Goal: Information Seeking & Learning: Learn about a topic

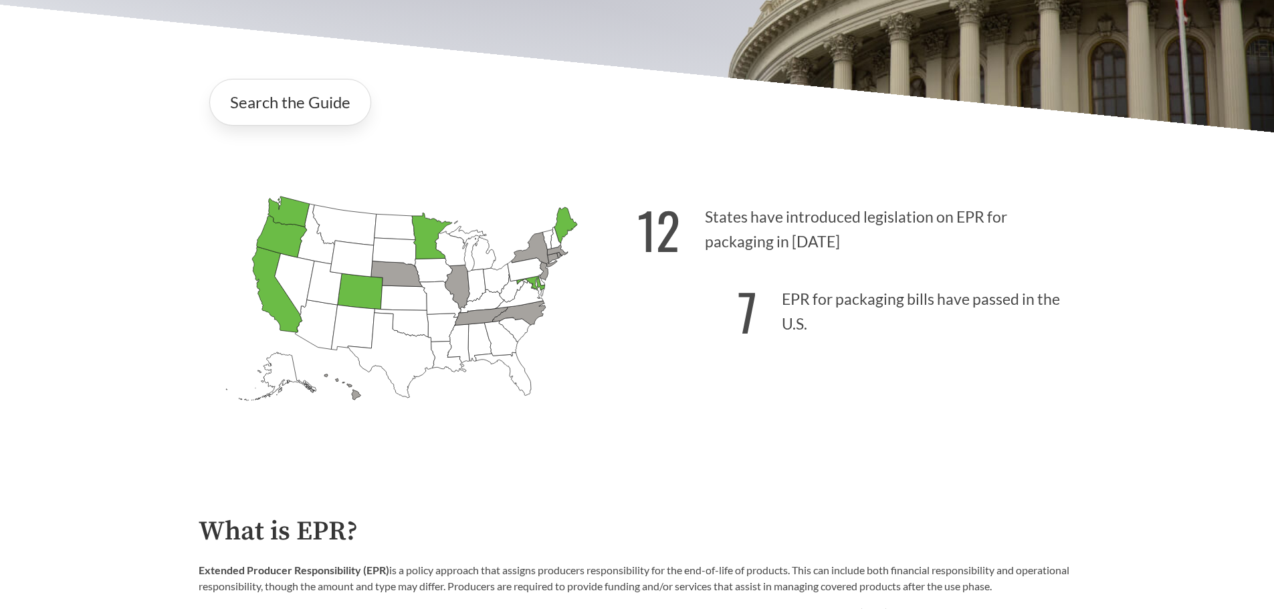
scroll to position [334, 0]
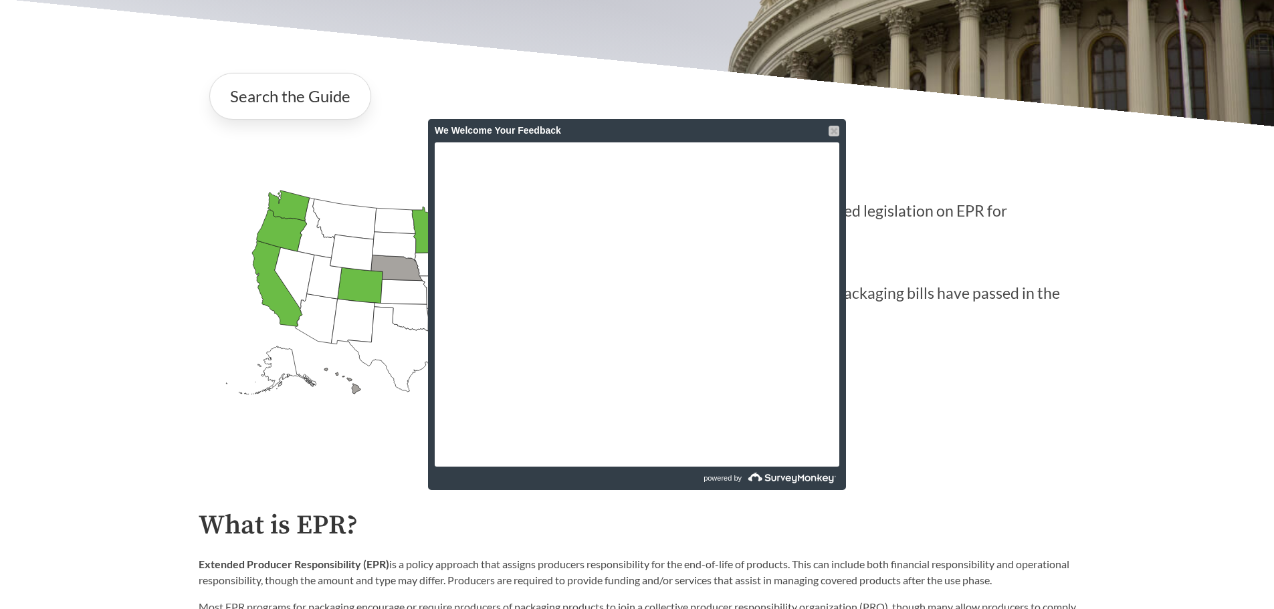
click at [831, 130] on div at bounding box center [834, 131] width 11 height 11
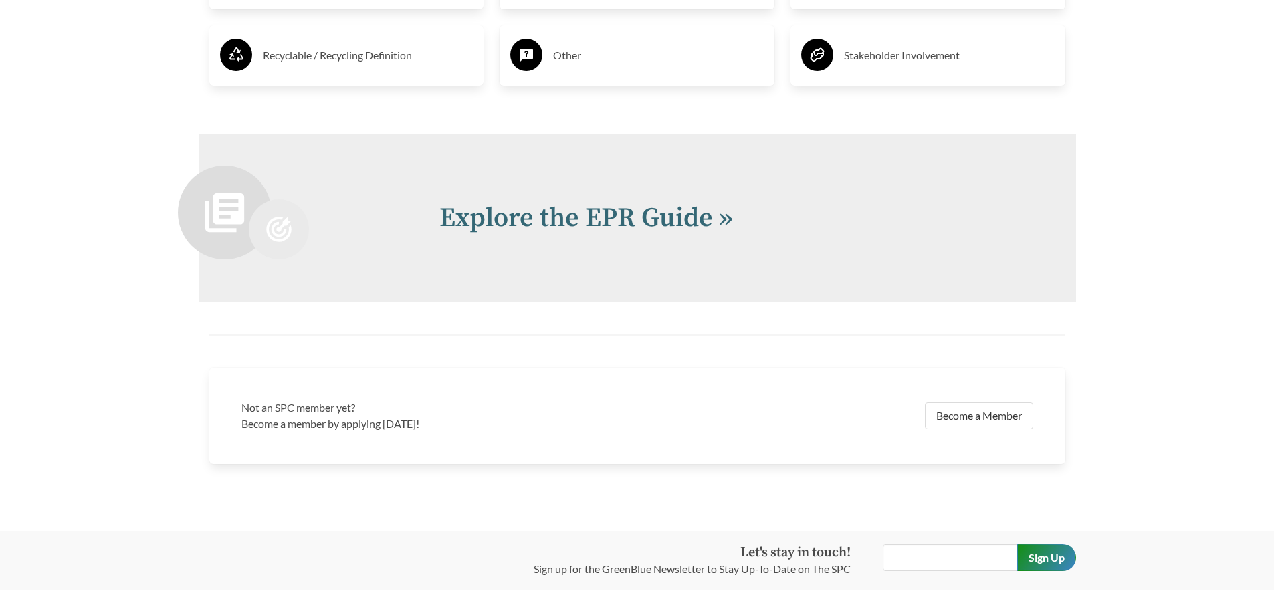
scroll to position [2876, 0]
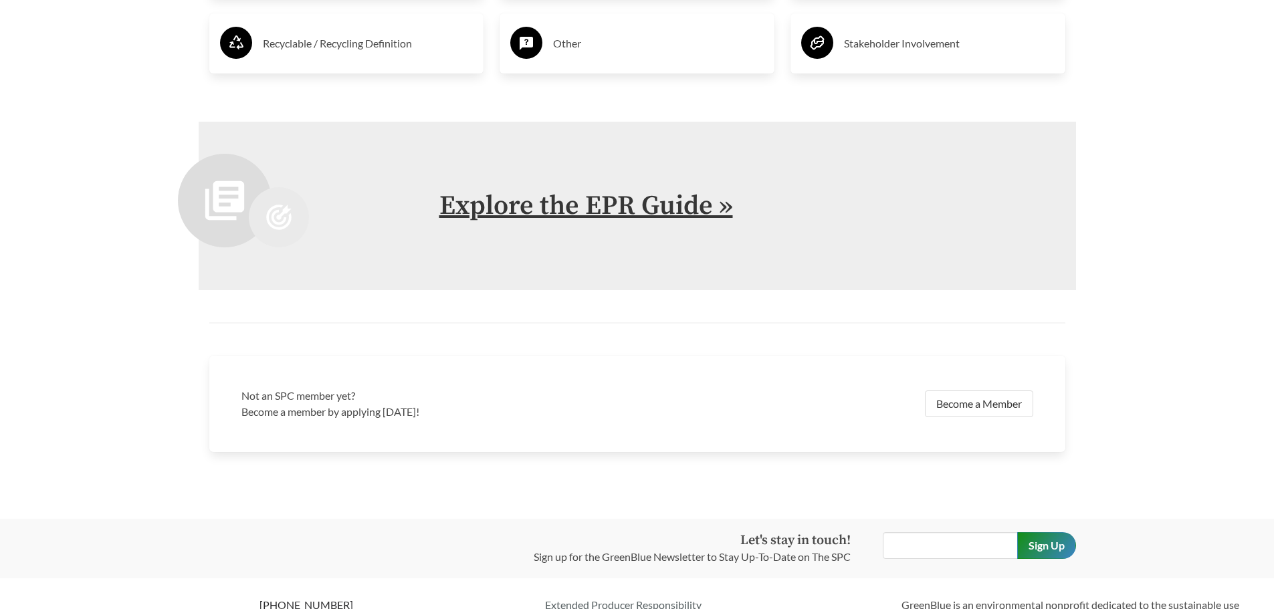
click at [610, 201] on link "Explore the EPR Guide »" at bounding box center [586, 205] width 294 height 33
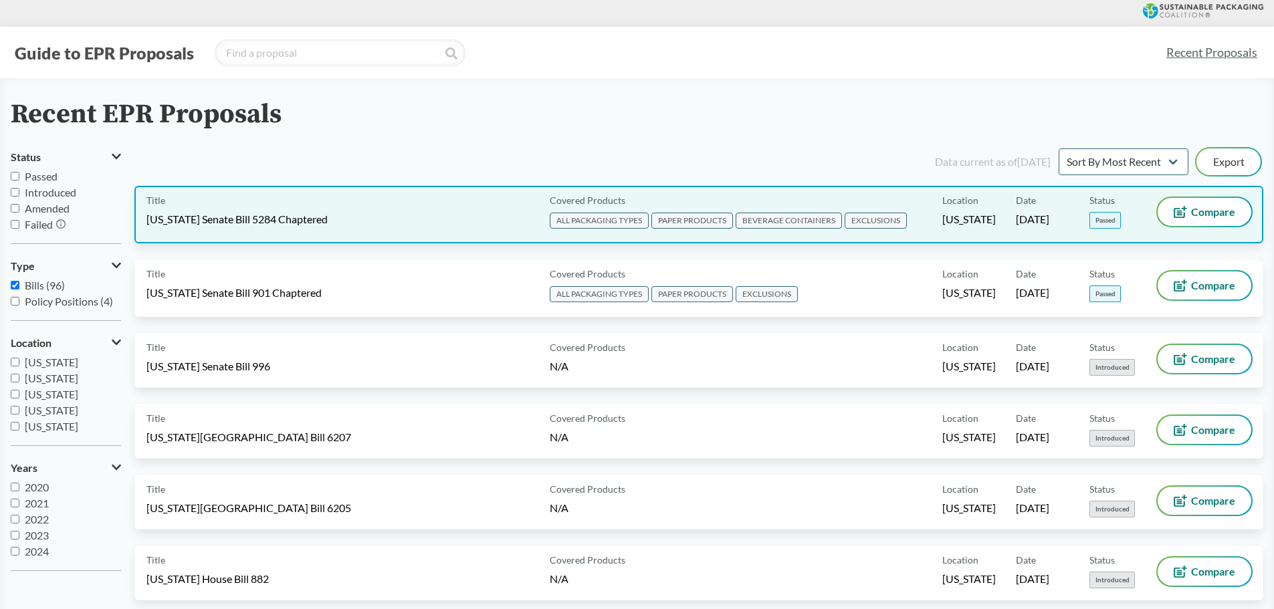
click at [375, 213] on div "Title [US_STATE] Senate Bill 5284 Chaptered" at bounding box center [345, 214] width 398 height 33
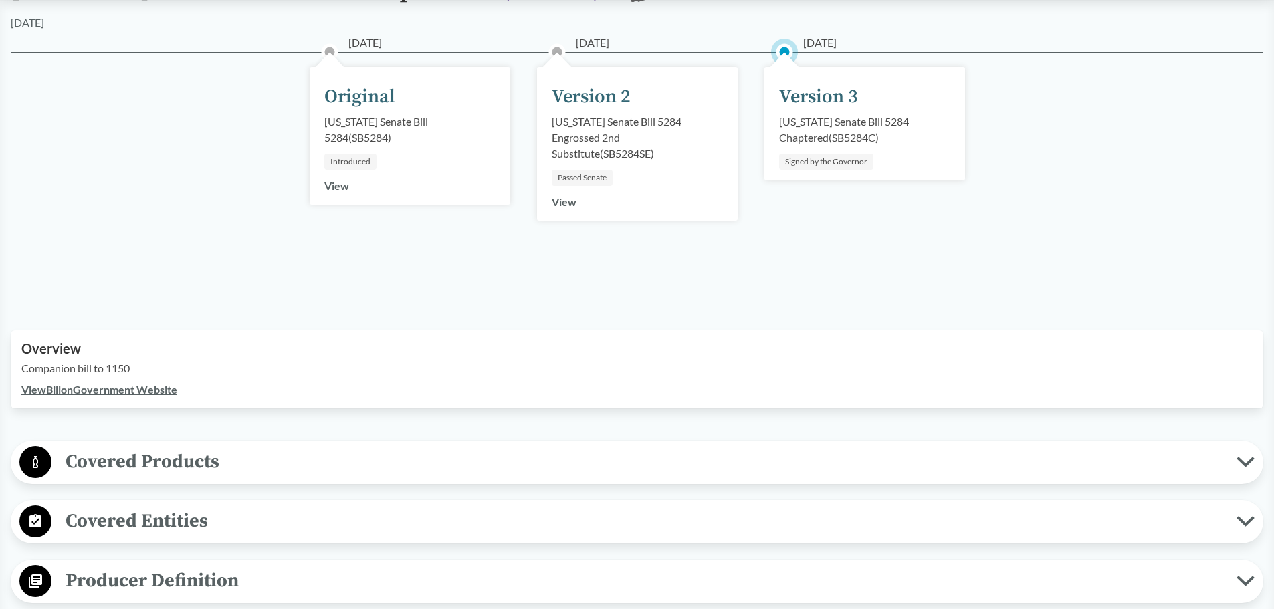
scroll to position [217, 0]
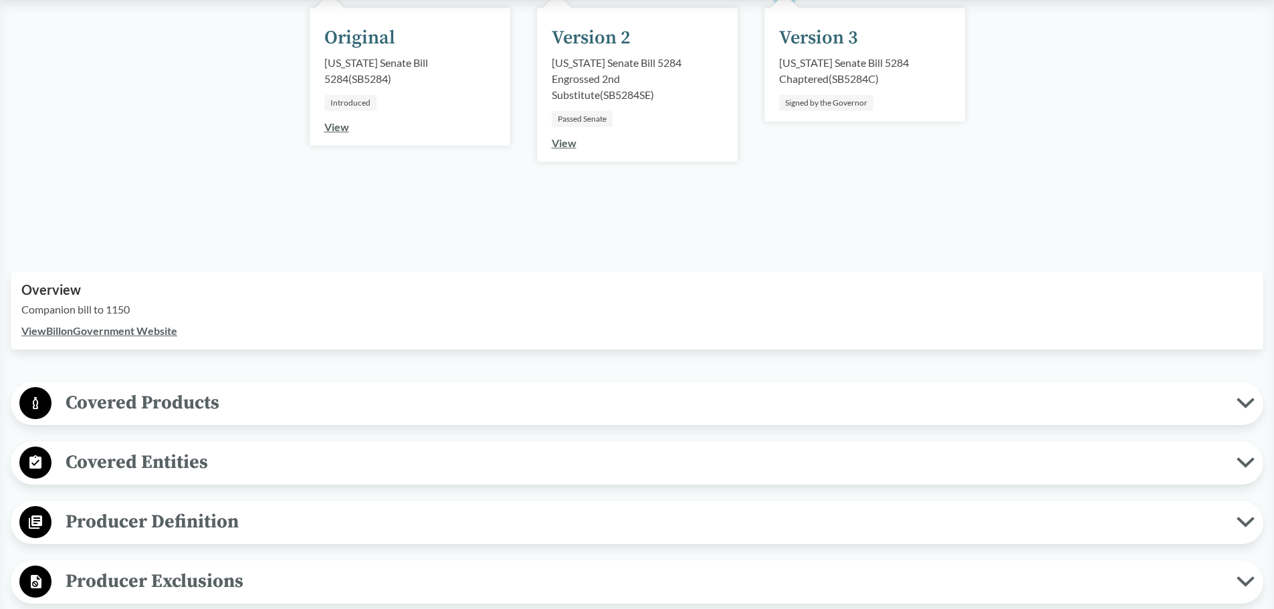
click at [231, 410] on span "Covered Products" at bounding box center [644, 403] width 1185 height 30
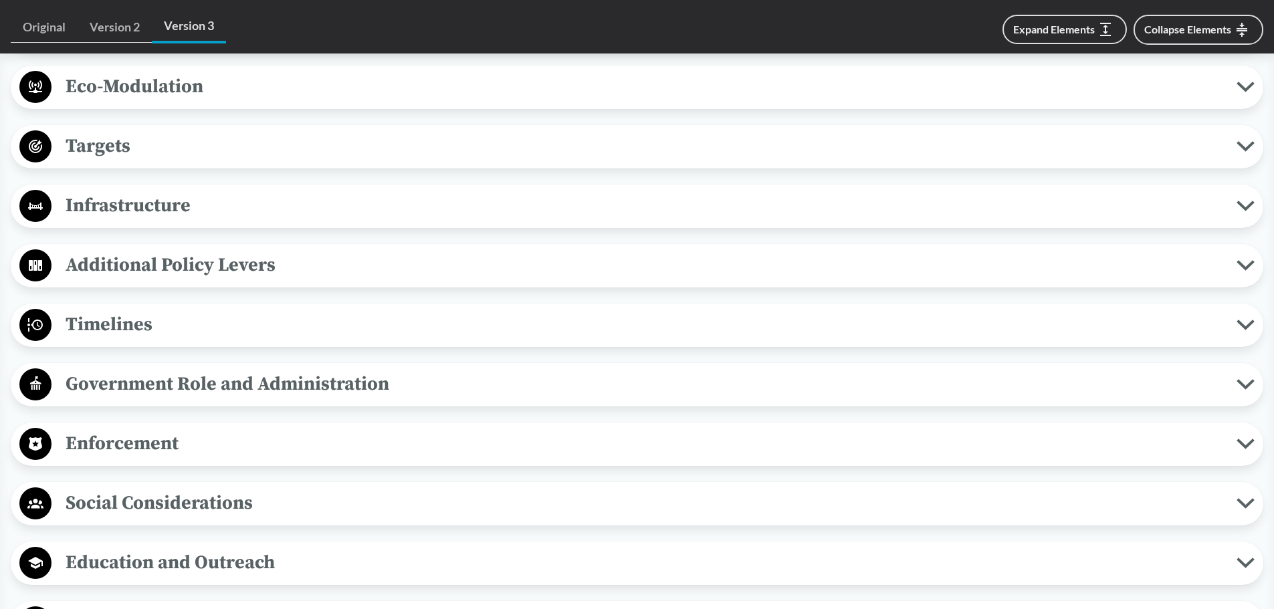
scroll to position [2073, 0]
click at [185, 330] on span "Timelines" at bounding box center [644, 324] width 1185 height 30
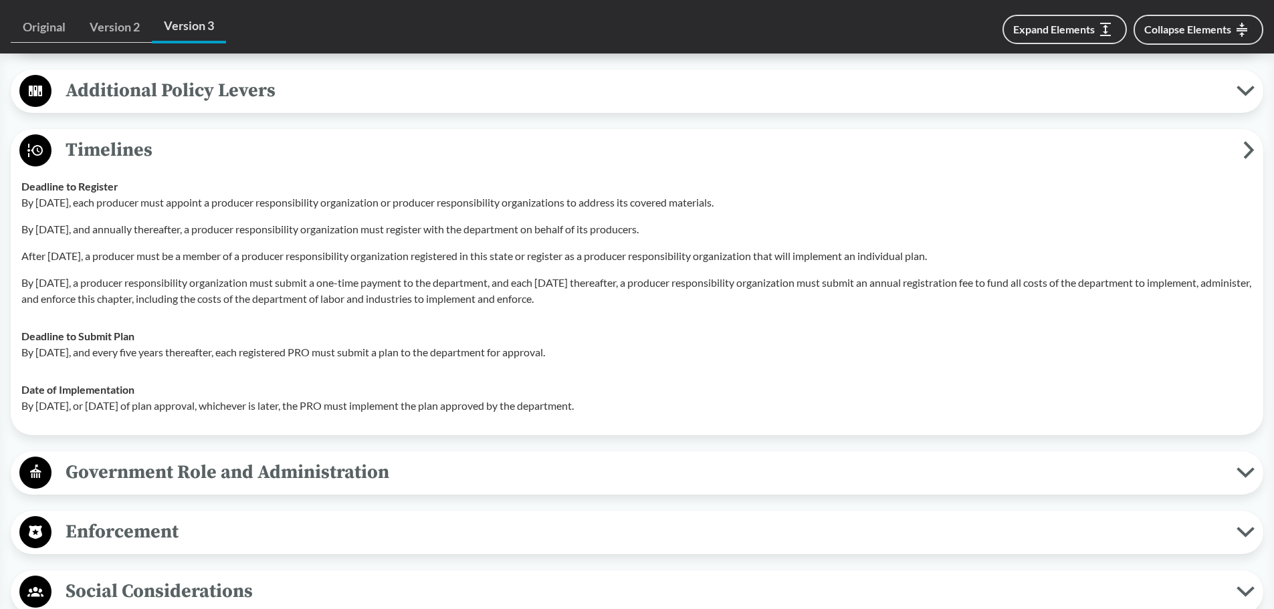
scroll to position [2291, 0]
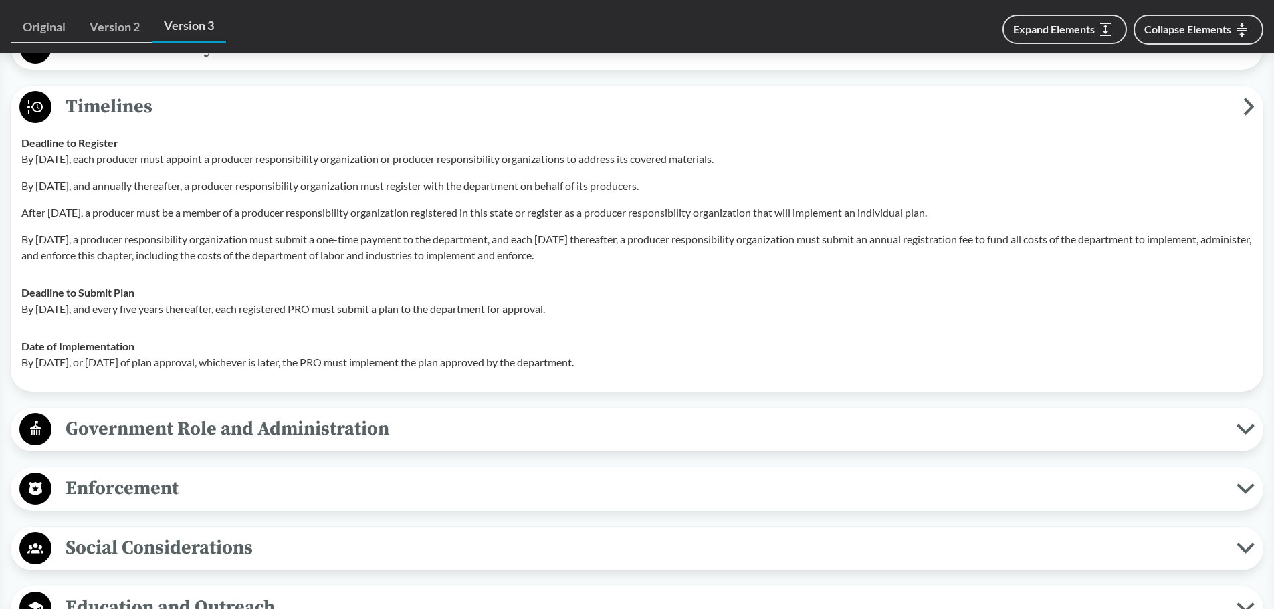
click at [221, 493] on span "Enforcement" at bounding box center [644, 489] width 1185 height 30
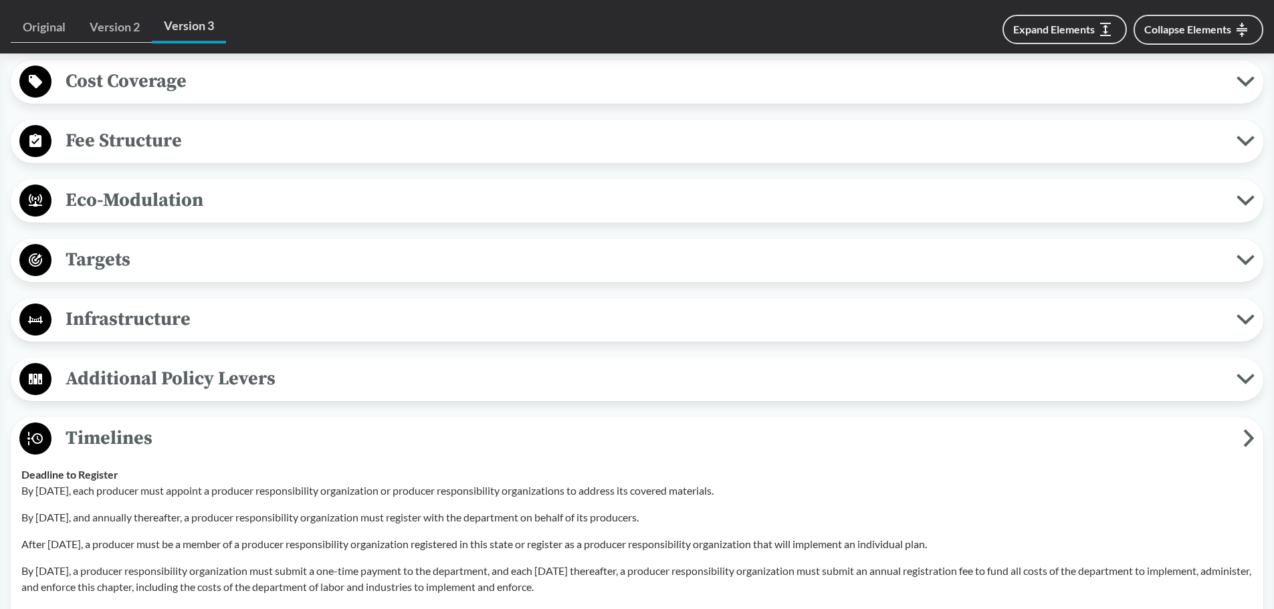
scroll to position [1856, 0]
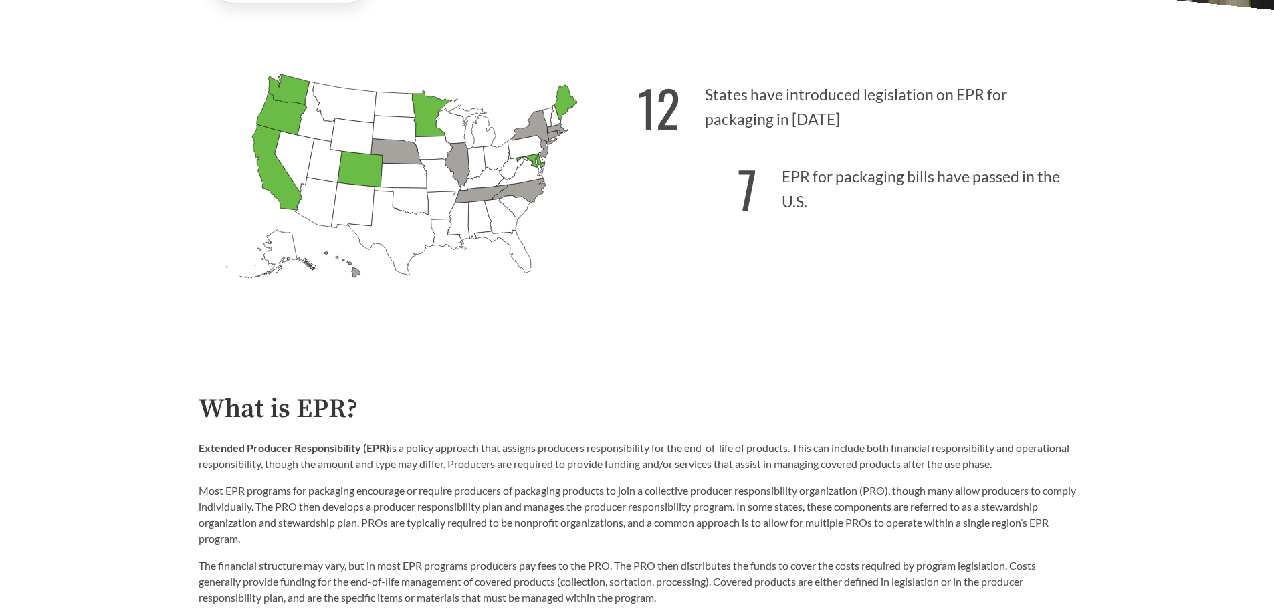
scroll to position [535, 0]
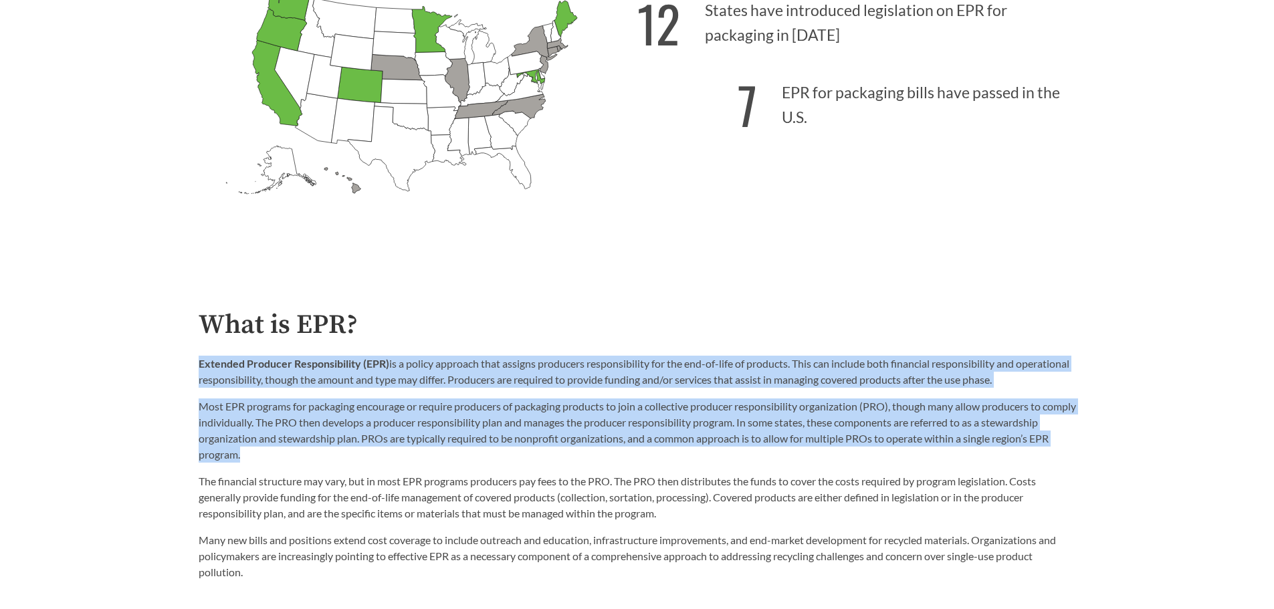
drag, startPoint x: 199, startPoint y: 365, endPoint x: 930, endPoint y: 453, distance: 736.3
click at [930, 453] on div "Extended Producer Responsibility (EPR) is a policy approach that assigns produc…" at bounding box center [638, 409] width 878 height 107
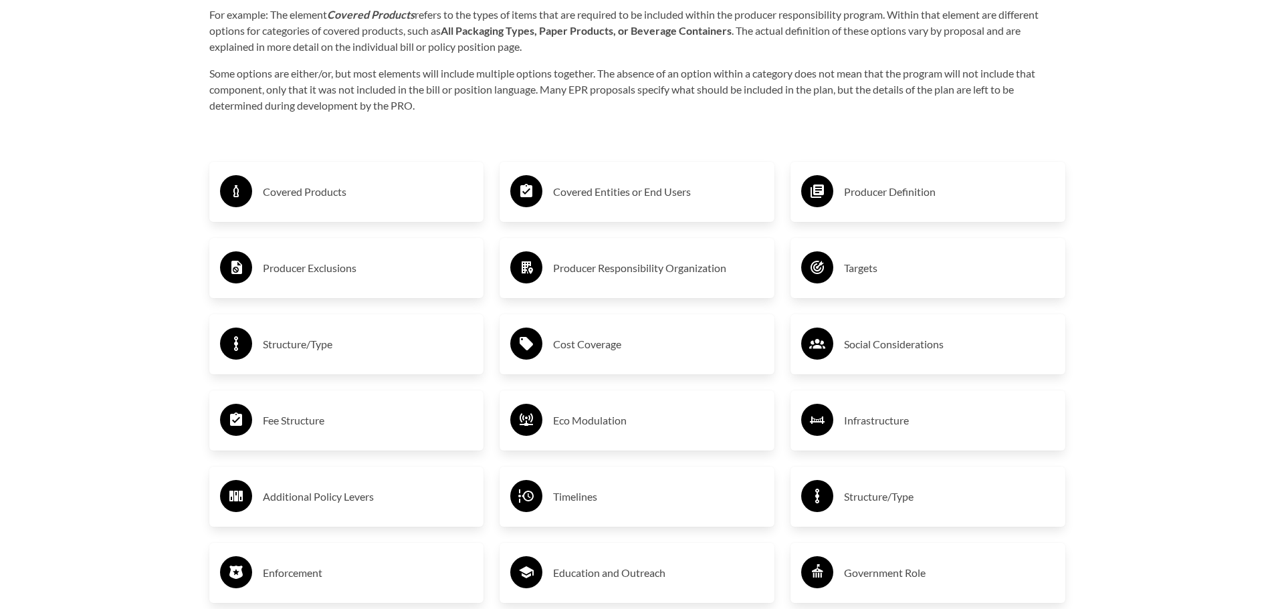
scroll to position [2291, 0]
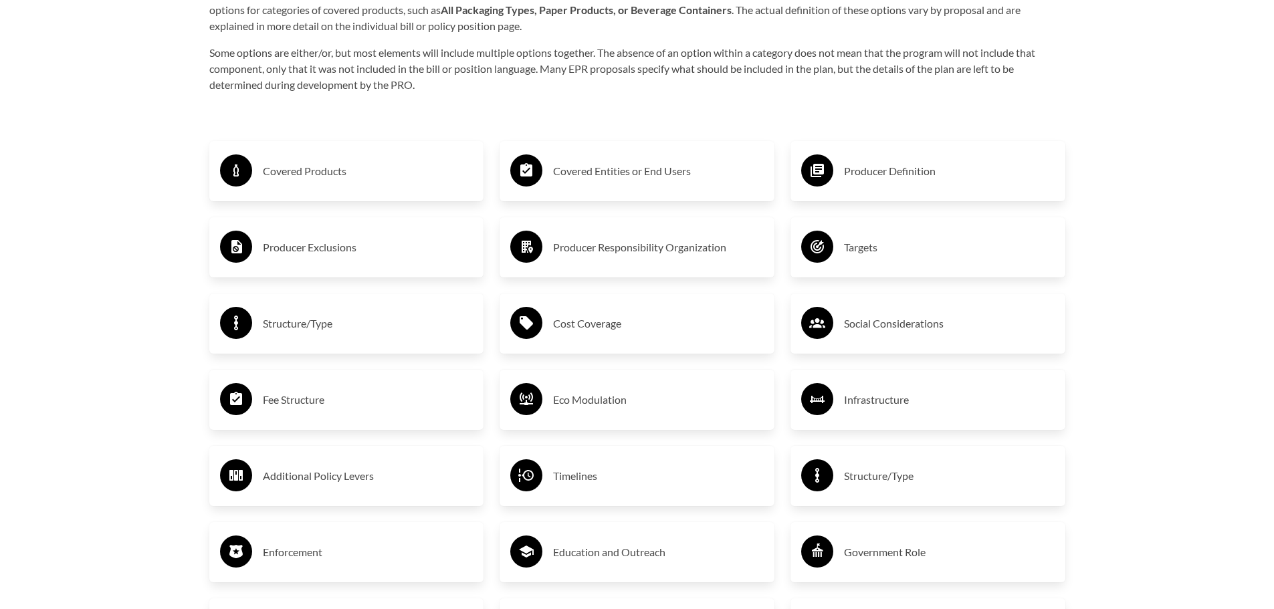
click at [280, 326] on h3 "Structure/Type" at bounding box center [368, 323] width 211 height 21
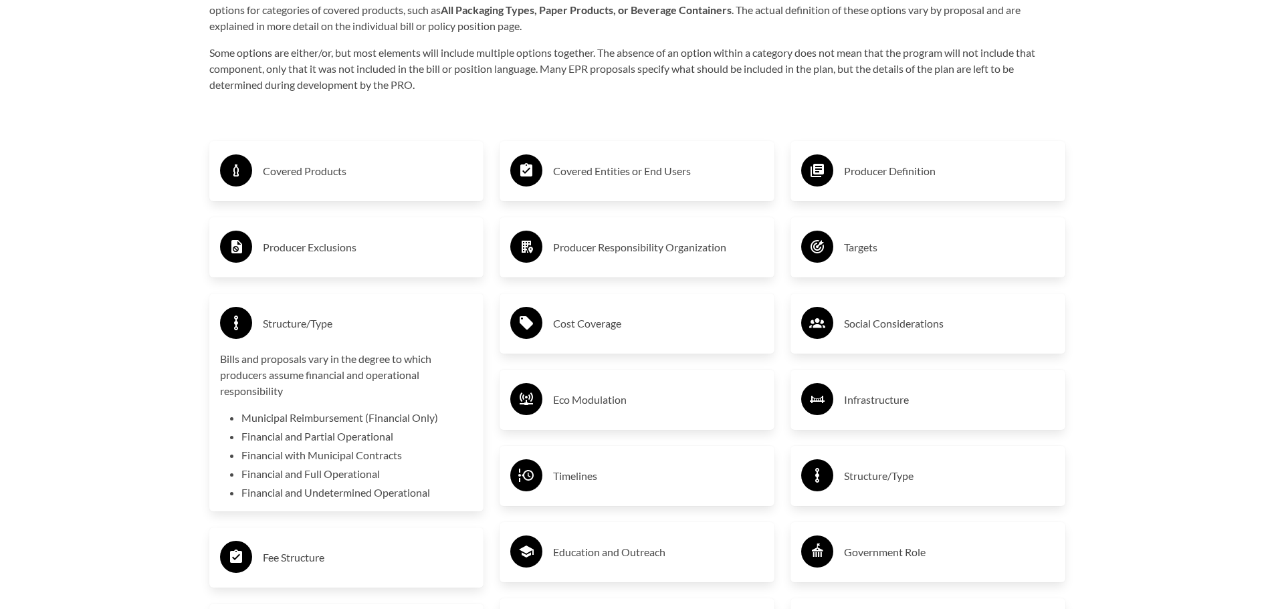
click at [280, 326] on h3 "Structure/Type" at bounding box center [368, 323] width 211 height 21
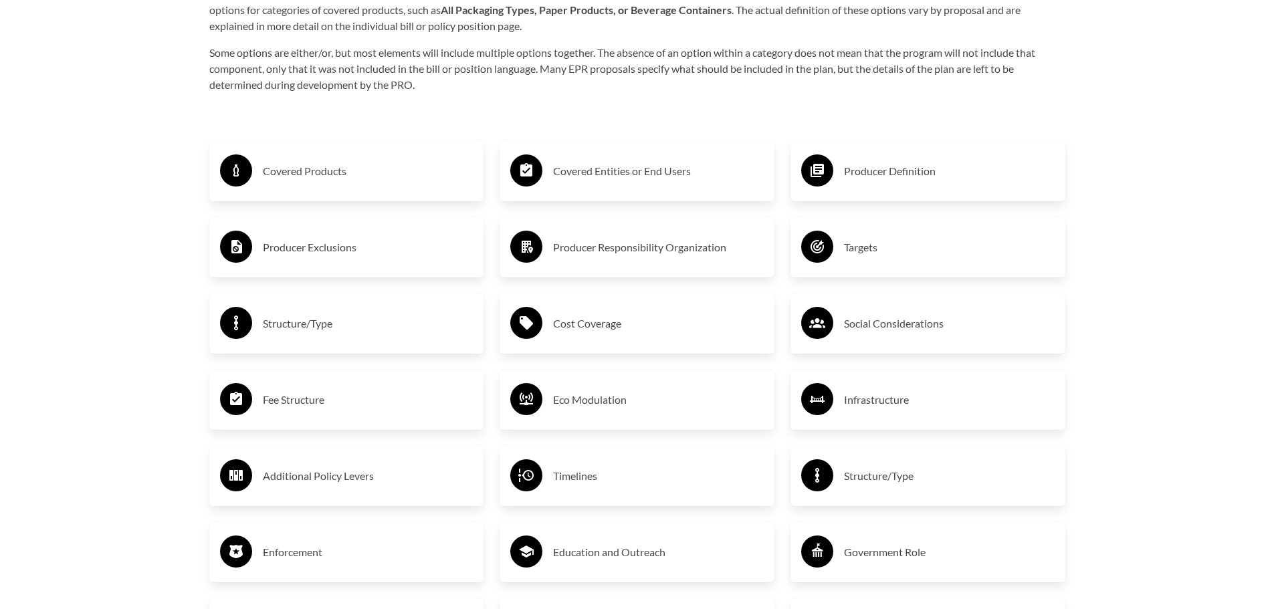
click at [278, 407] on h3 "Fee Structure" at bounding box center [368, 399] width 211 height 21
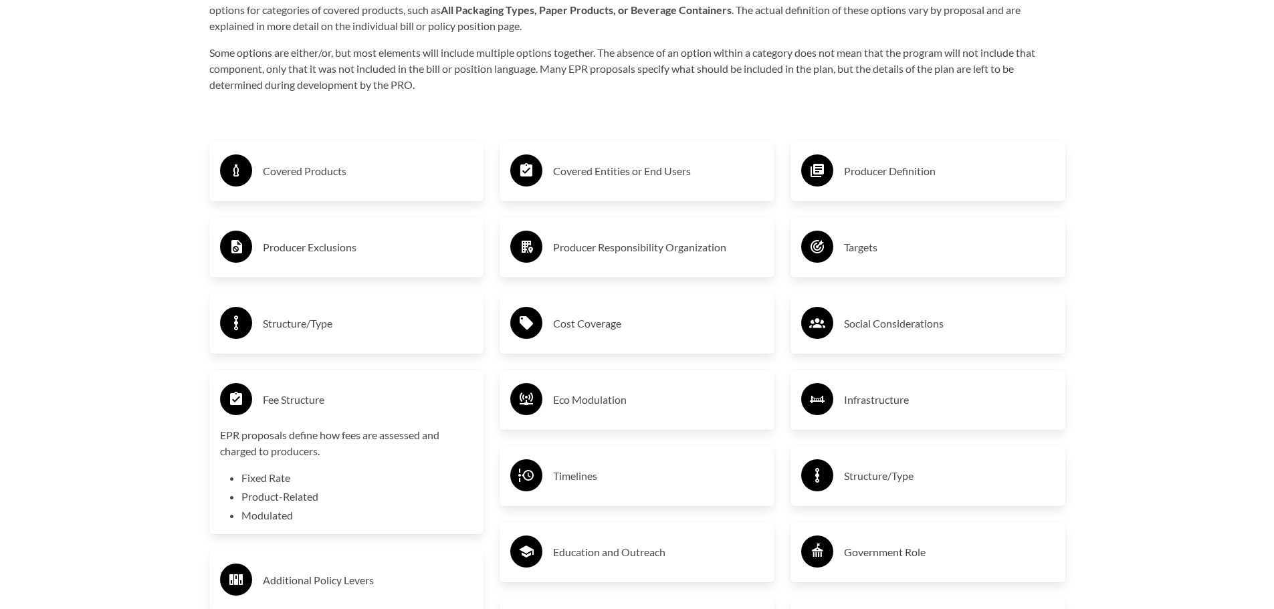
click at [278, 407] on h3 "Fee Structure" at bounding box center [368, 399] width 211 height 21
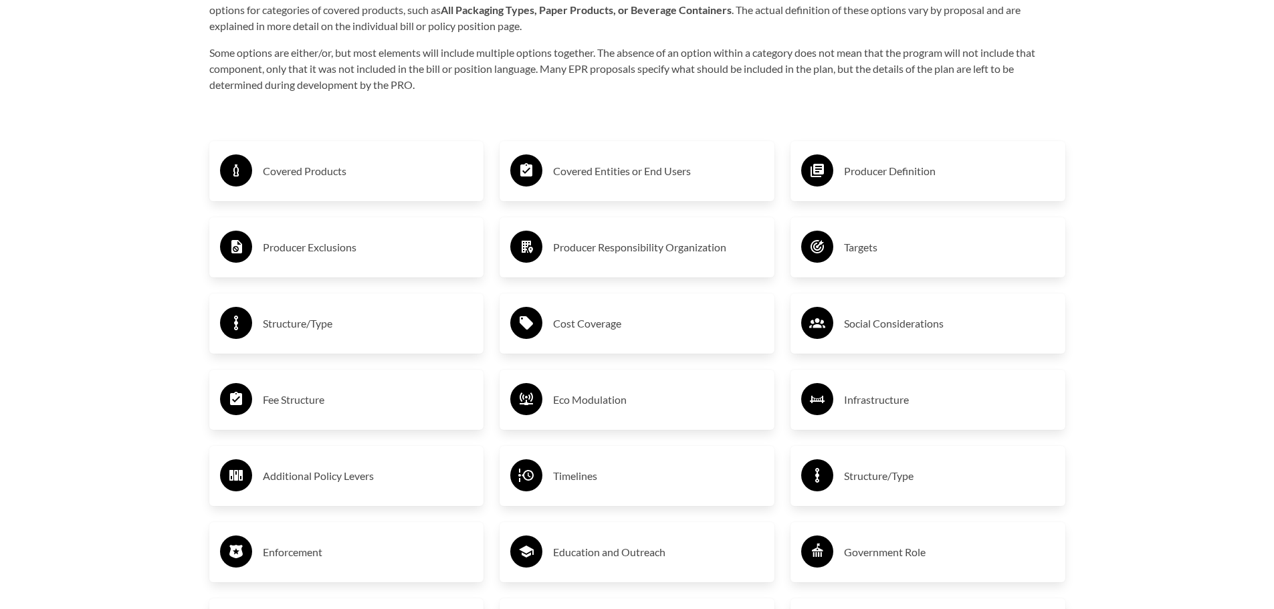
click at [281, 478] on h3 "Additional Policy Levers" at bounding box center [368, 476] width 211 height 21
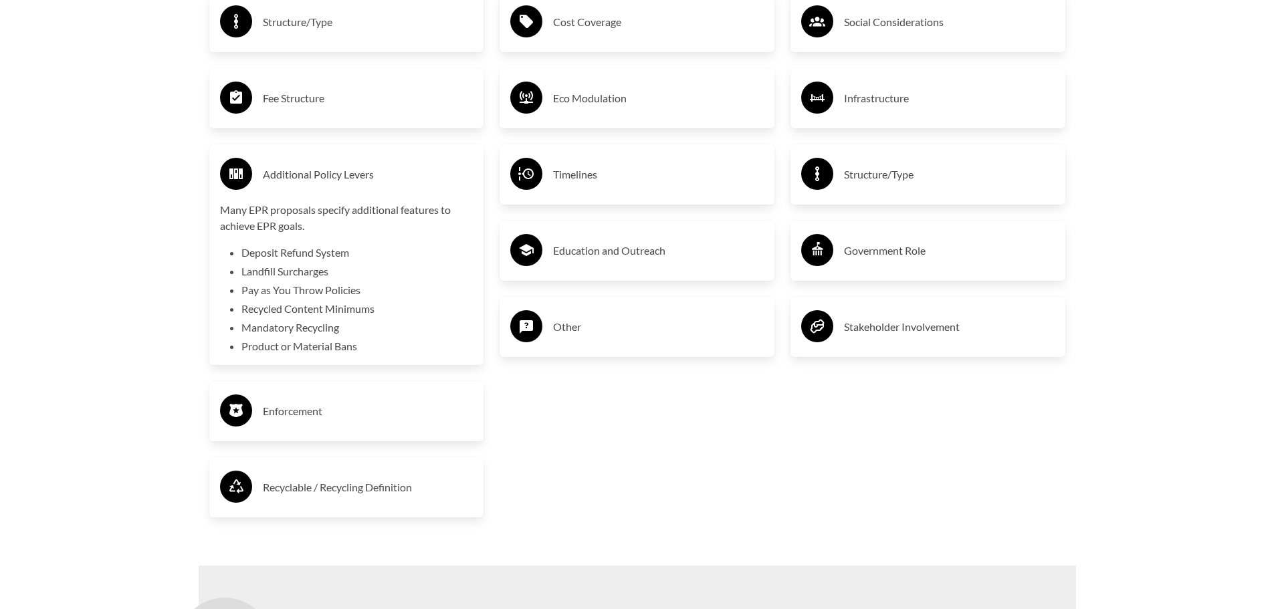
scroll to position [2625, 0]
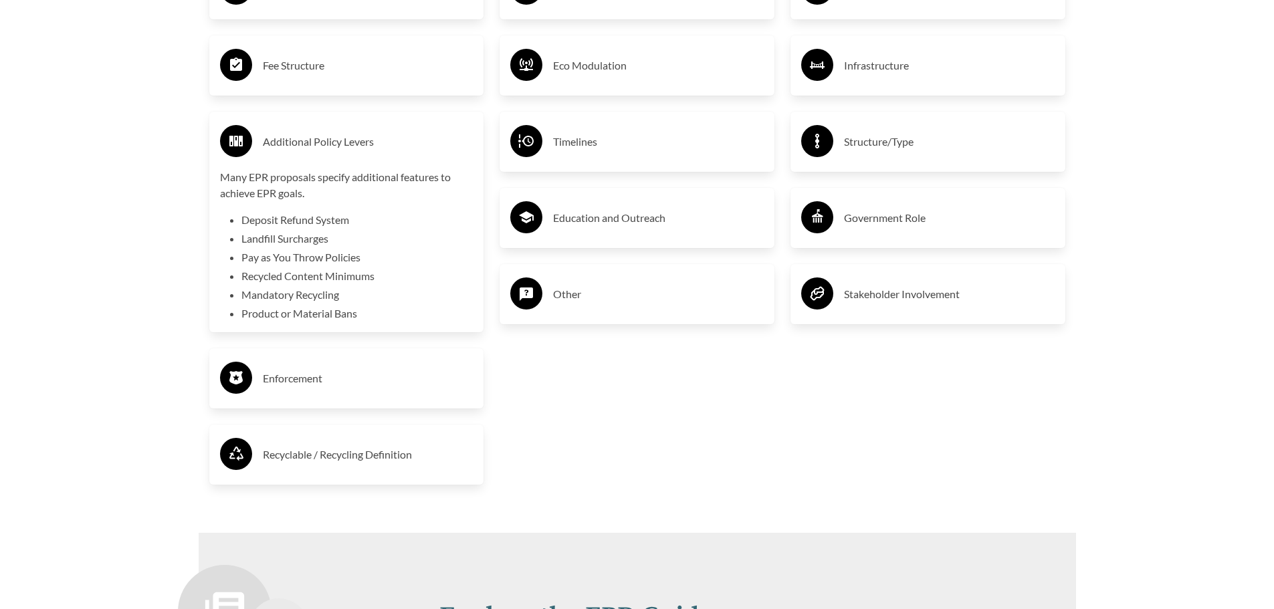
click at [274, 389] on h3 "Enforcement" at bounding box center [368, 378] width 211 height 21
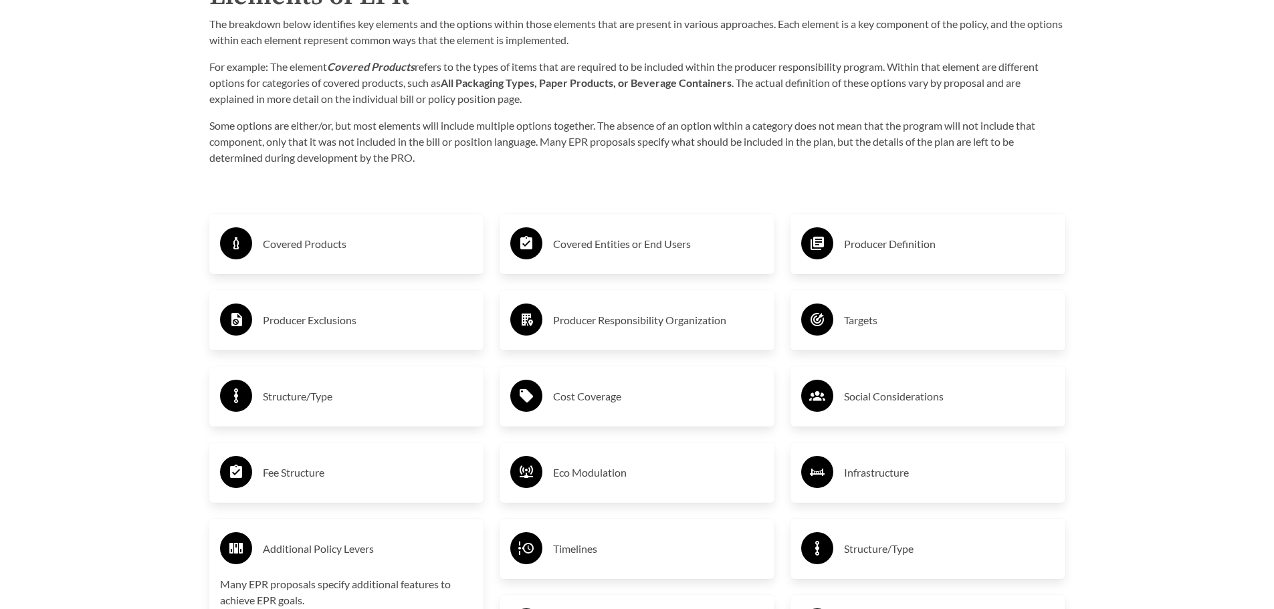
scroll to position [2207, 0]
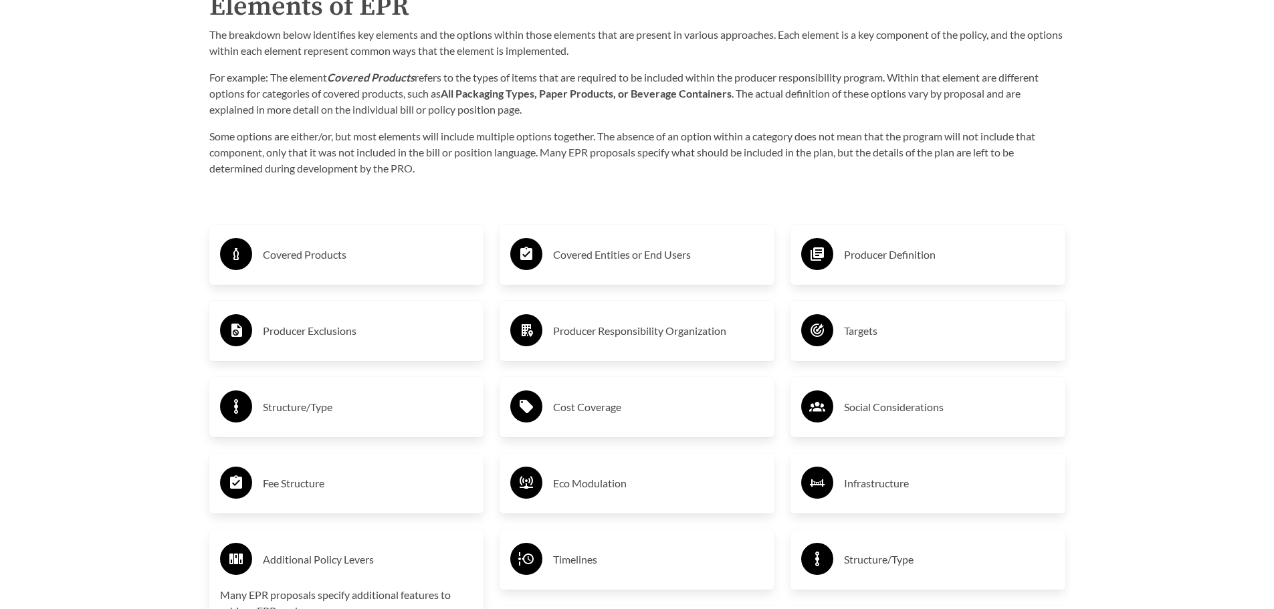
click at [591, 332] on h3 "Producer Responsibility Organization" at bounding box center [658, 330] width 211 height 21
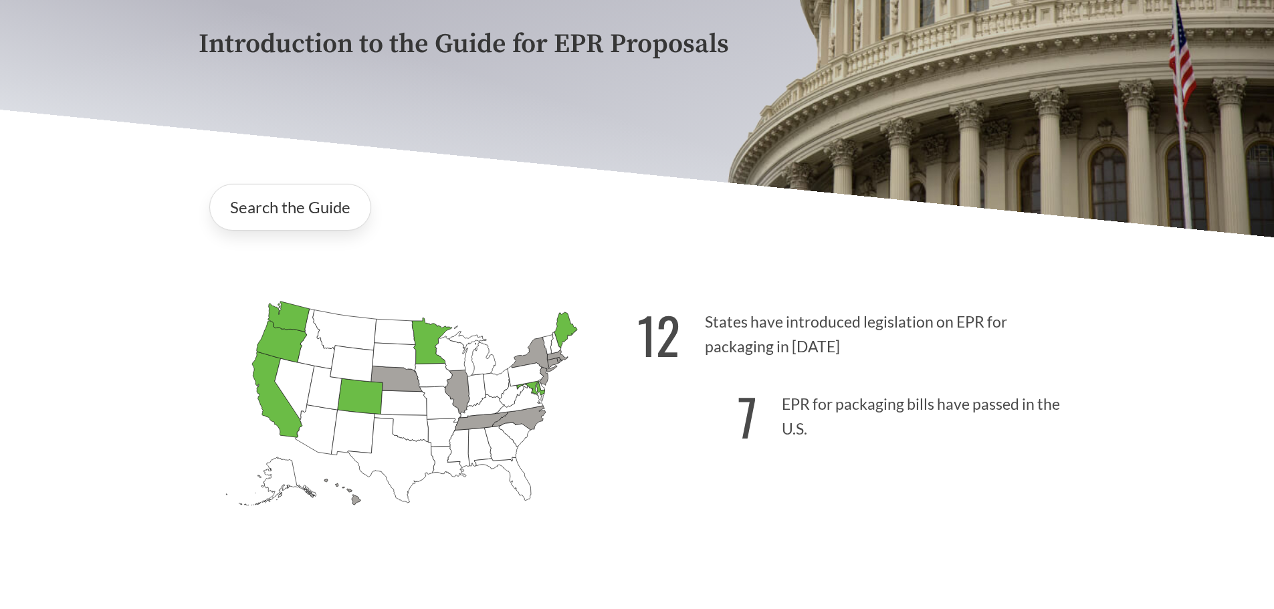
scroll to position [217, 0]
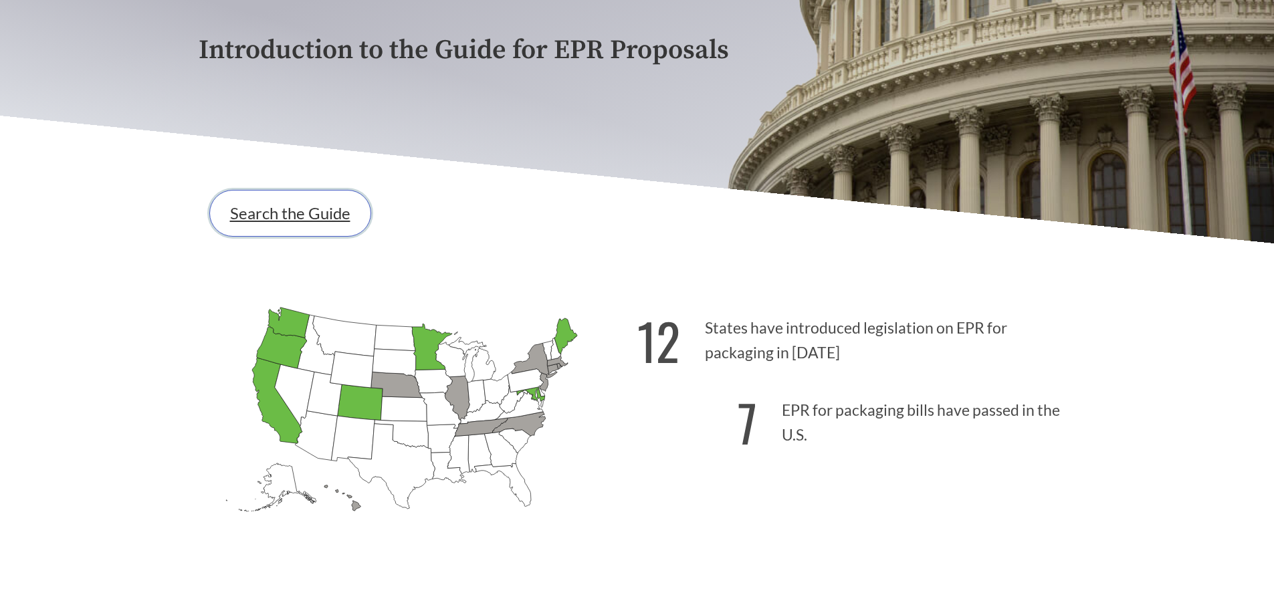
click at [294, 228] on link "Search the Guide" at bounding box center [290, 213] width 162 height 47
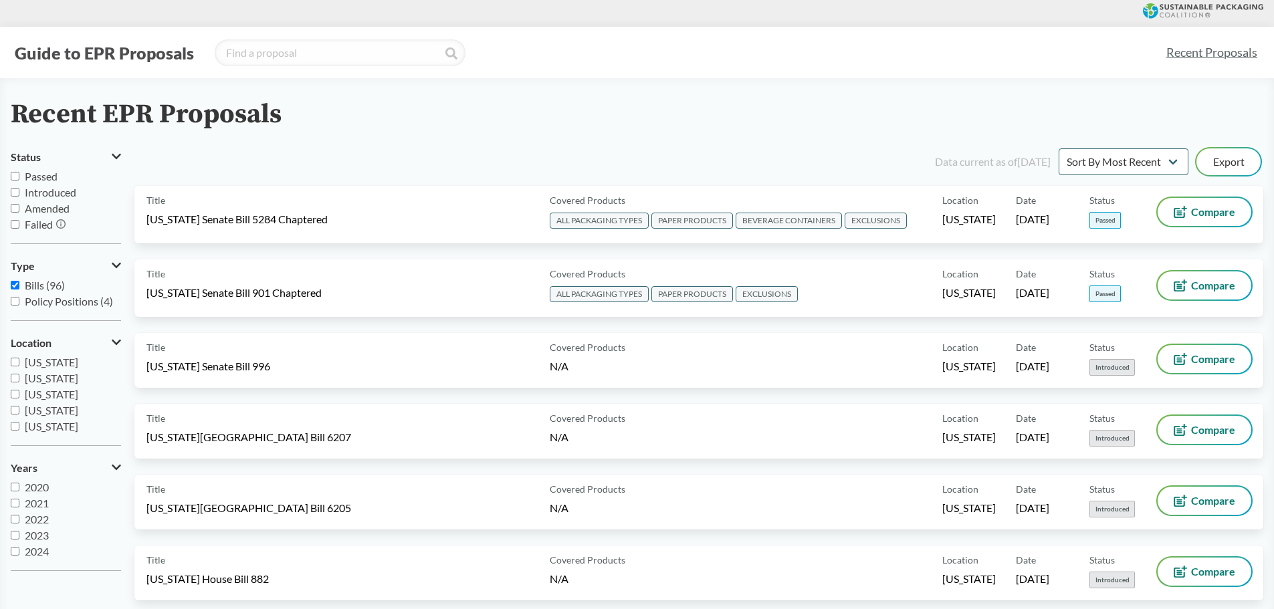
click at [39, 177] on span "Passed" at bounding box center [41, 176] width 33 height 13
click at [19, 177] on input "Passed" at bounding box center [15, 176] width 9 height 9
checkbox input "true"
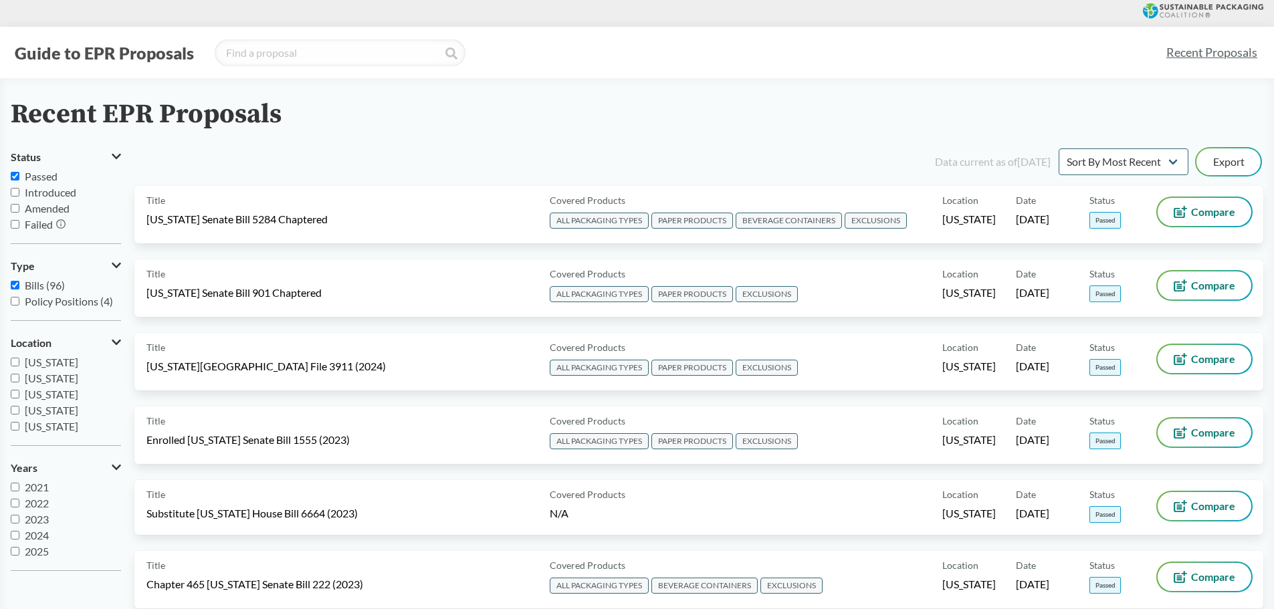
click at [14, 552] on input "2025" at bounding box center [15, 551] width 9 height 9
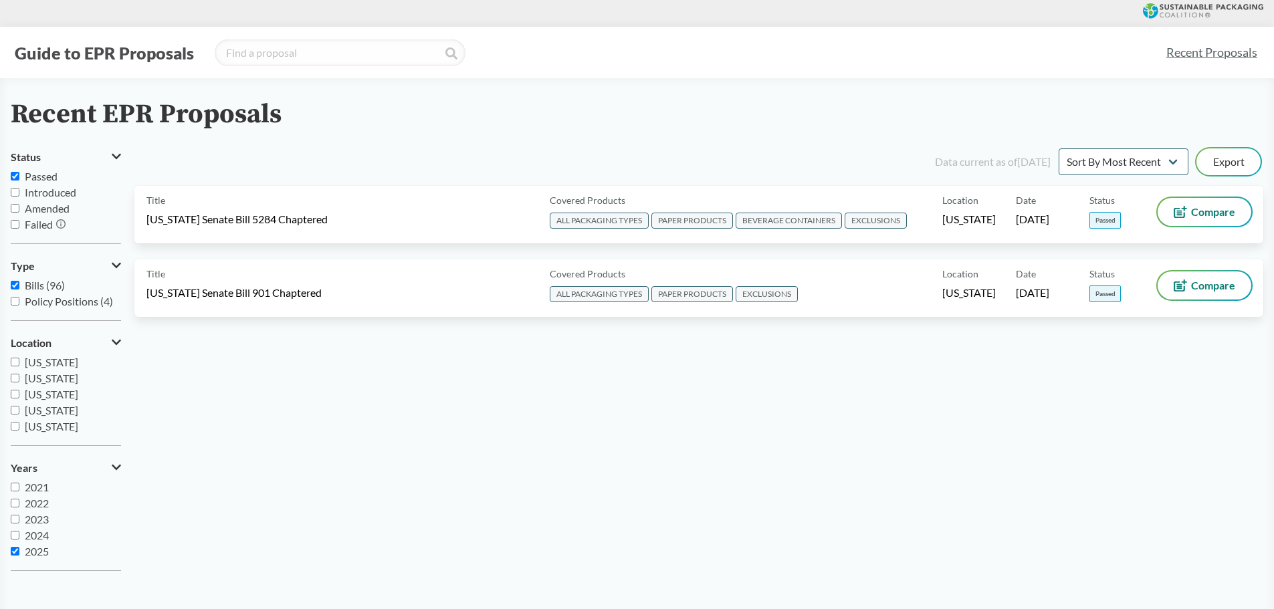
click at [14, 552] on input "2025" at bounding box center [15, 551] width 9 height 9
checkbox input "false"
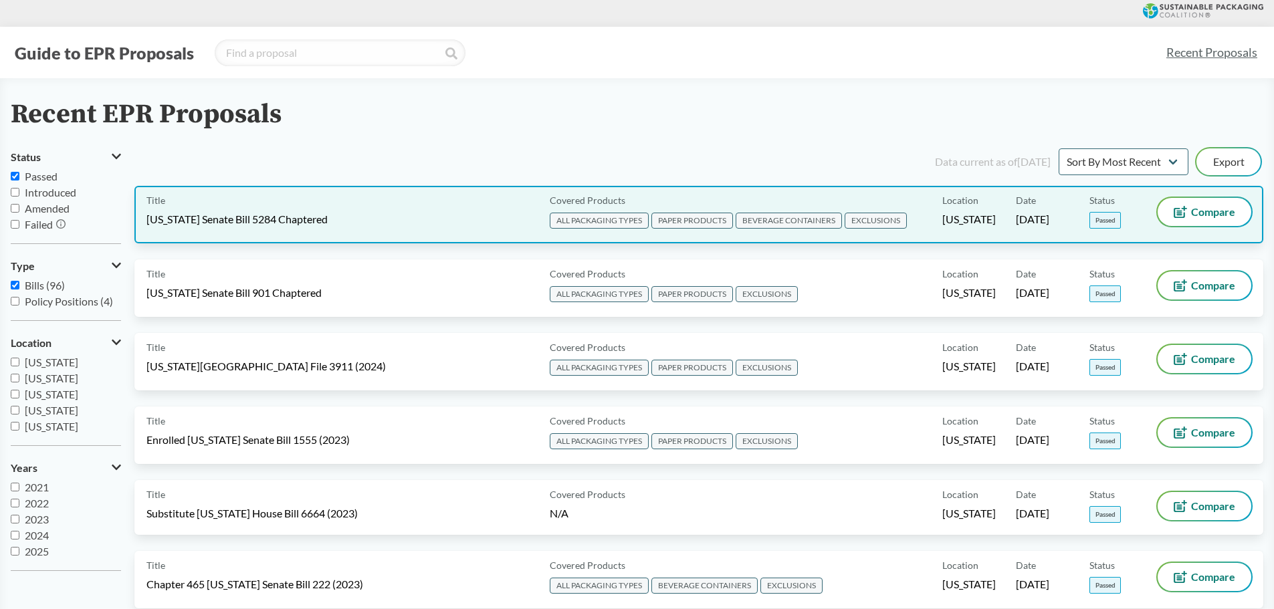
click at [313, 223] on span "[US_STATE] Senate Bill 5284 Chaptered" at bounding box center [236, 219] width 181 height 15
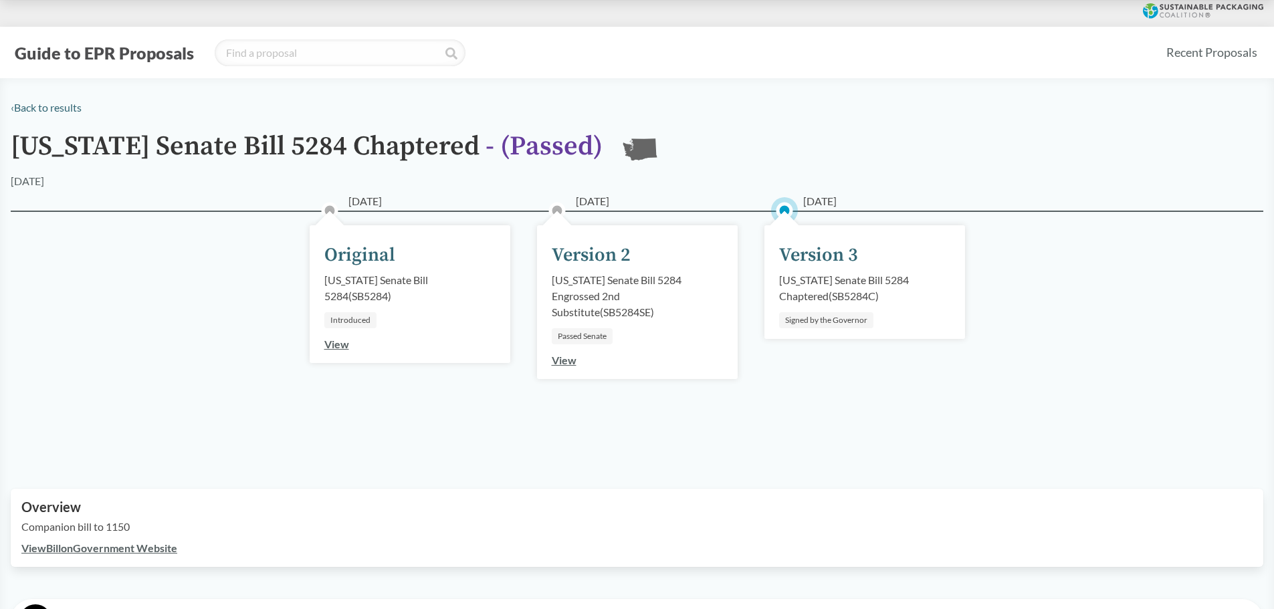
click at [833, 278] on div "[US_STATE] Senate Bill 5284 Chaptered ( SB5284C )" at bounding box center [864, 288] width 171 height 32
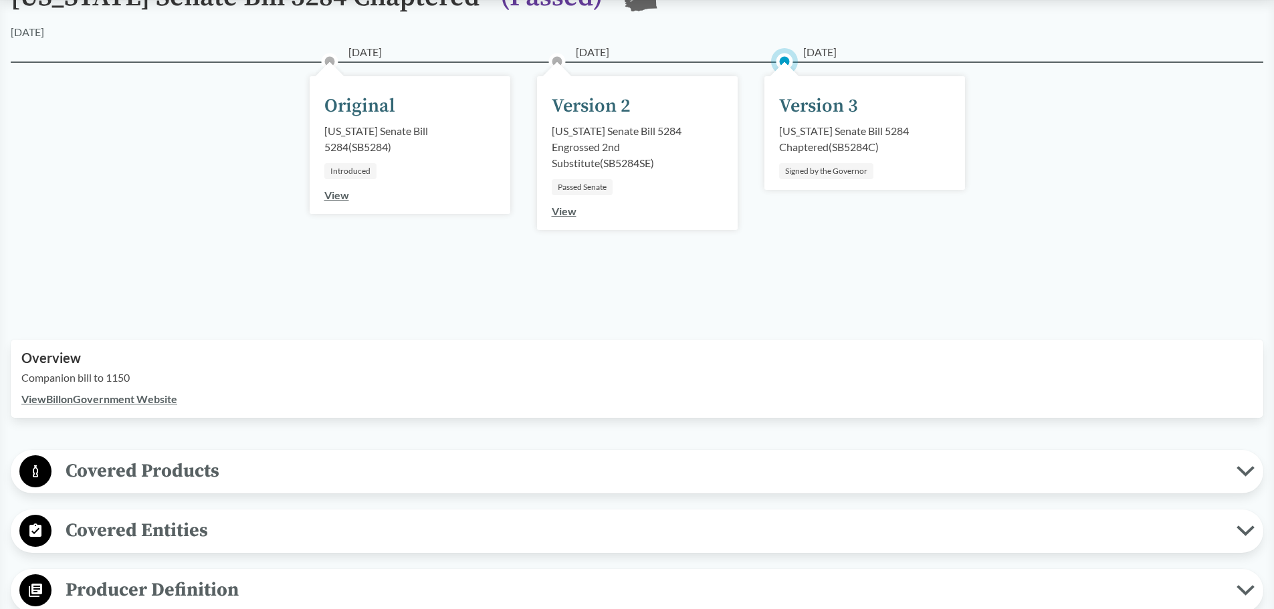
scroll to position [167, 0]
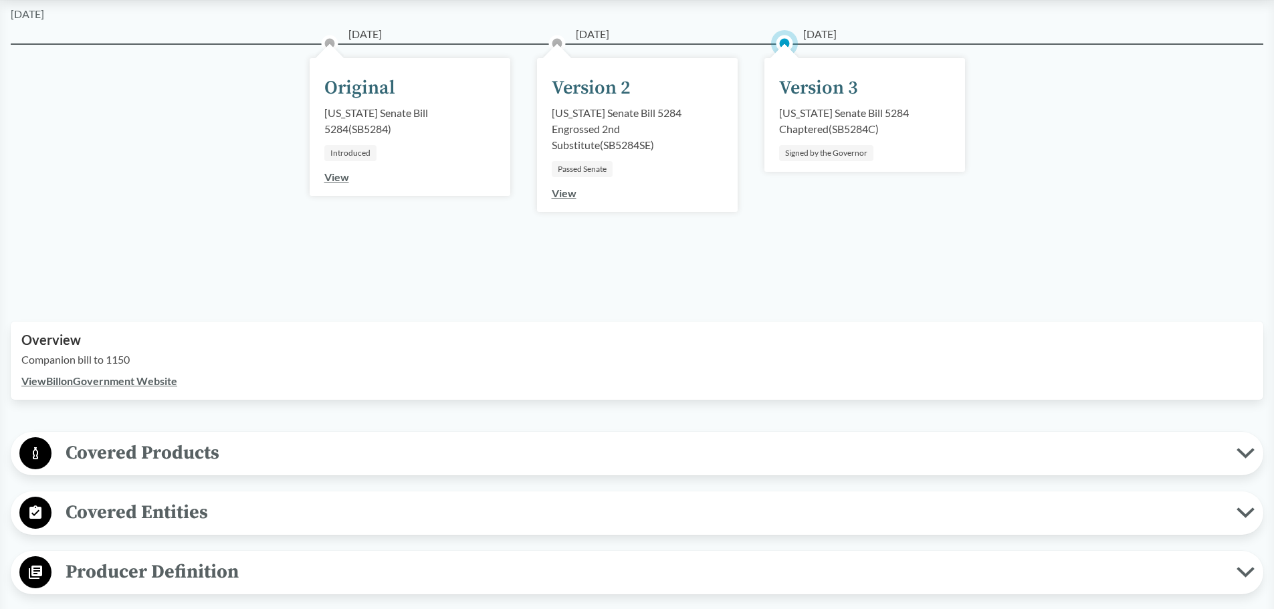
click at [152, 382] on link "View Bill on Government Website" at bounding box center [99, 381] width 156 height 13
